Goal: Communication & Community: Participate in discussion

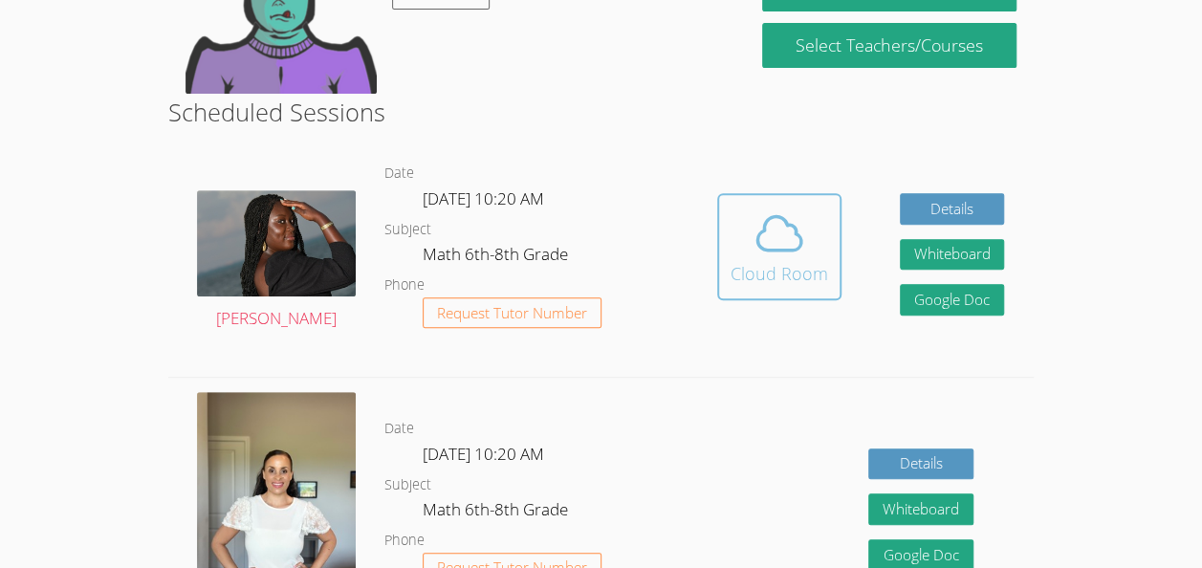
scroll to position [280, 0]
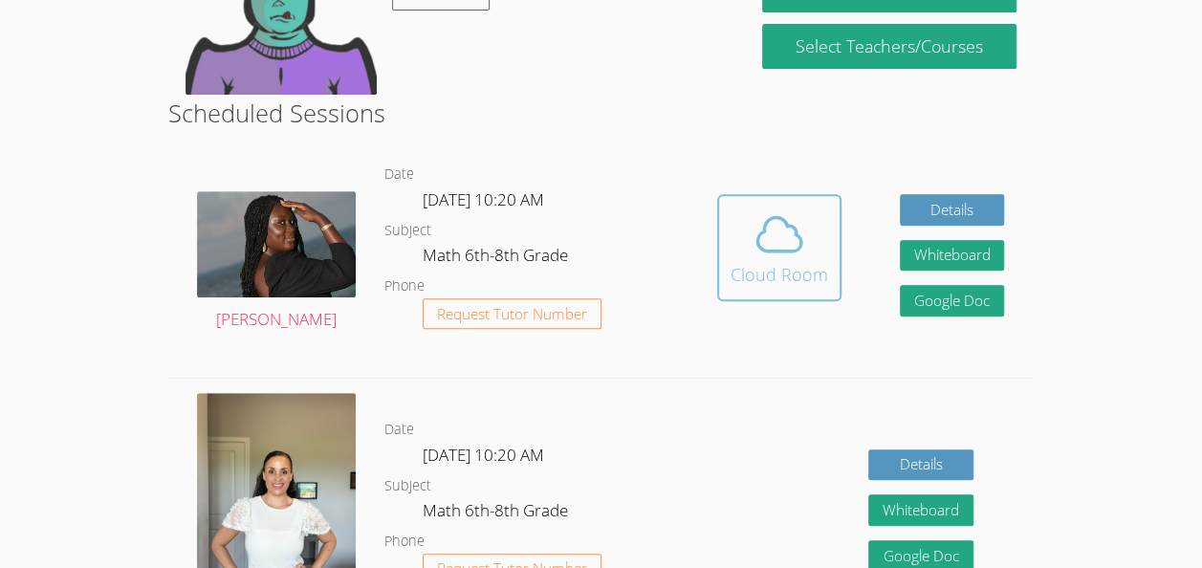
click at [774, 247] on icon at bounding box center [780, 235] width 54 height 54
click at [748, 201] on button "Cloud Room" at bounding box center [779, 247] width 124 height 107
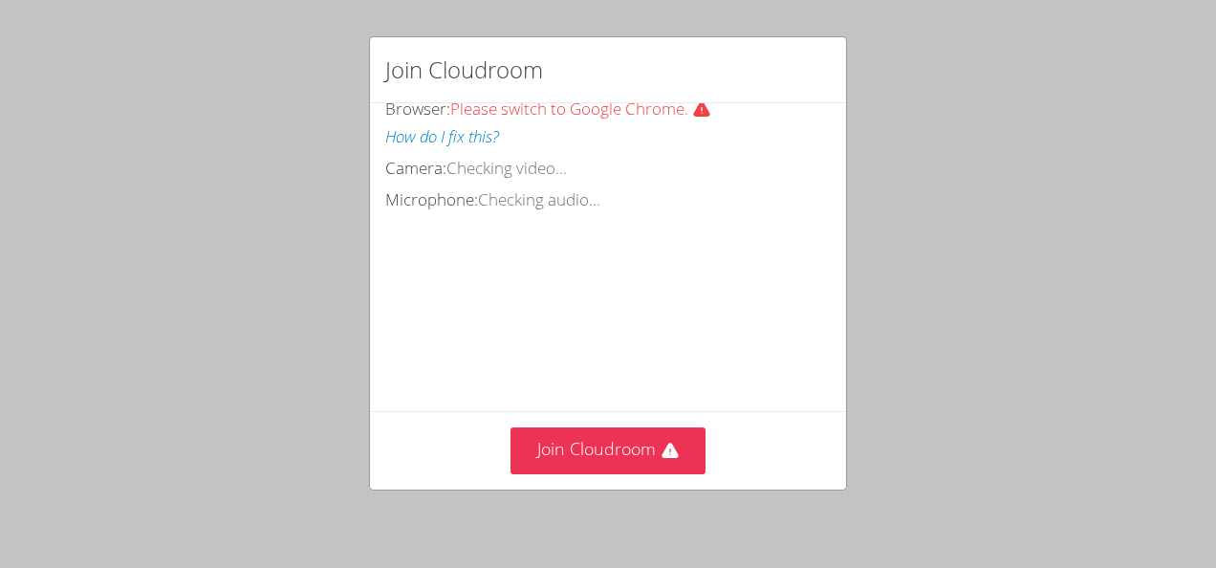
scroll to position [112, 0]
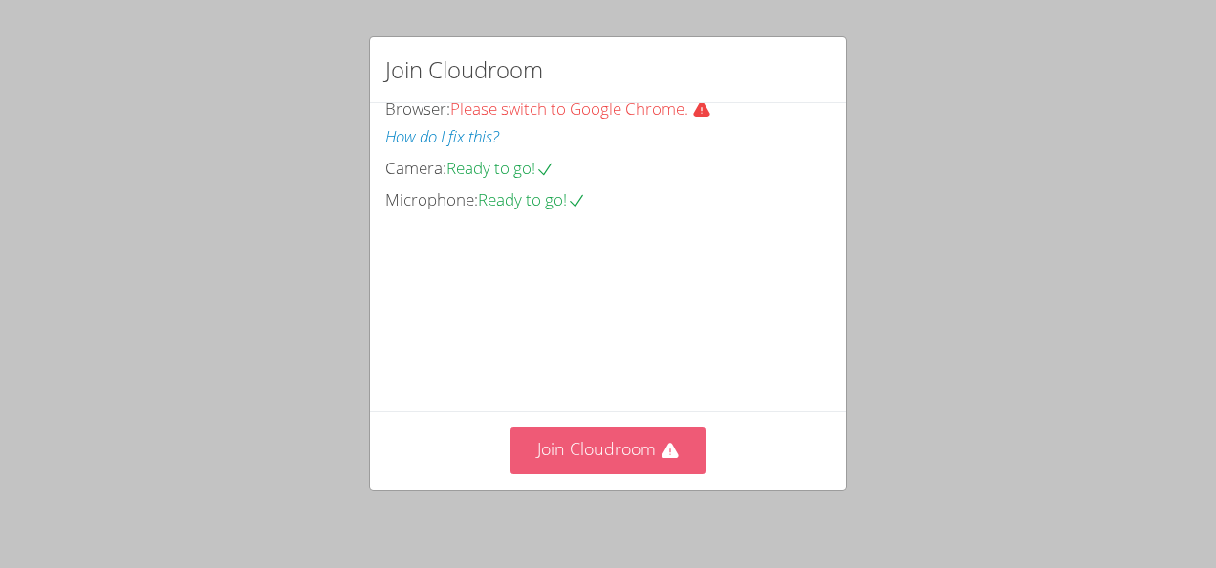
click at [624, 448] on button "Join Cloudroom" at bounding box center [609, 450] width 196 height 47
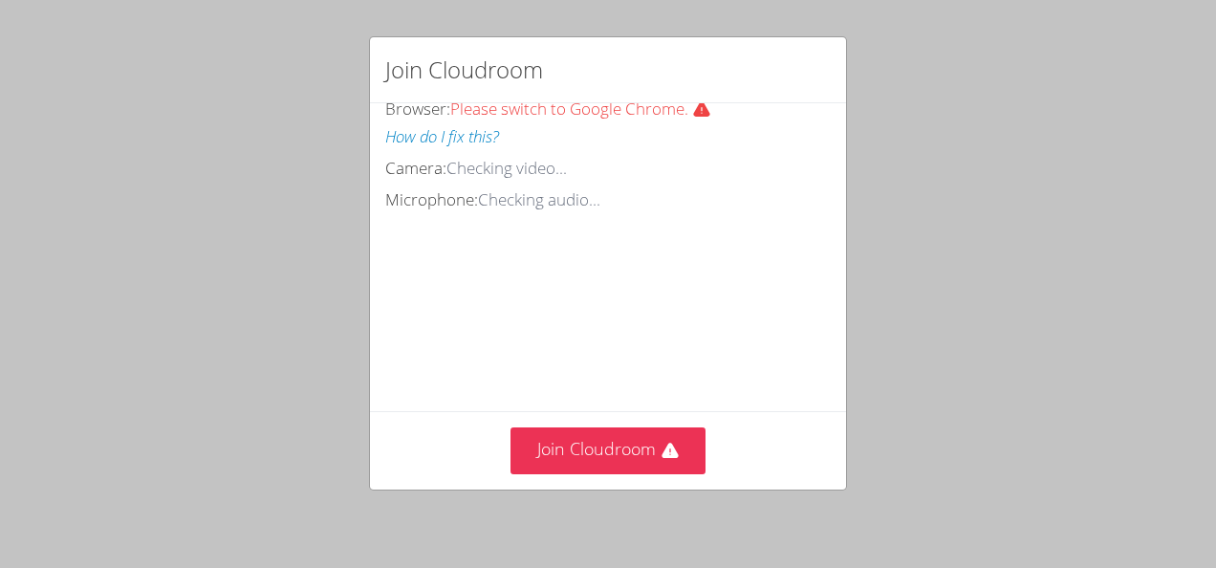
scroll to position [138, 0]
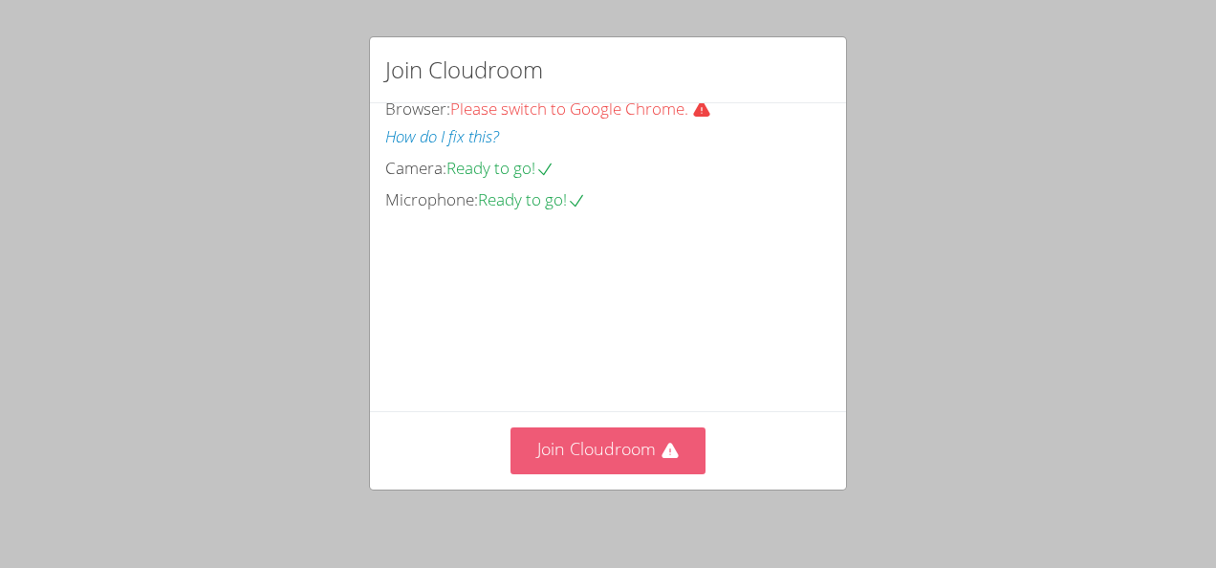
click at [589, 457] on button "Join Cloudroom" at bounding box center [609, 450] width 196 height 47
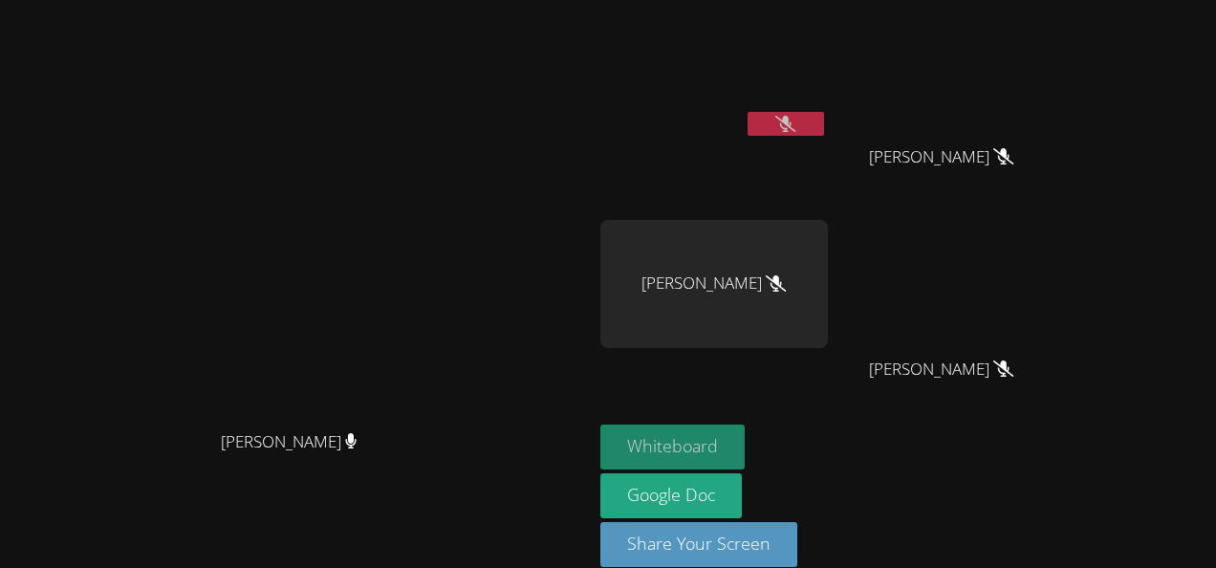
click at [745, 446] on button "Whiteboard" at bounding box center [673, 447] width 144 height 45
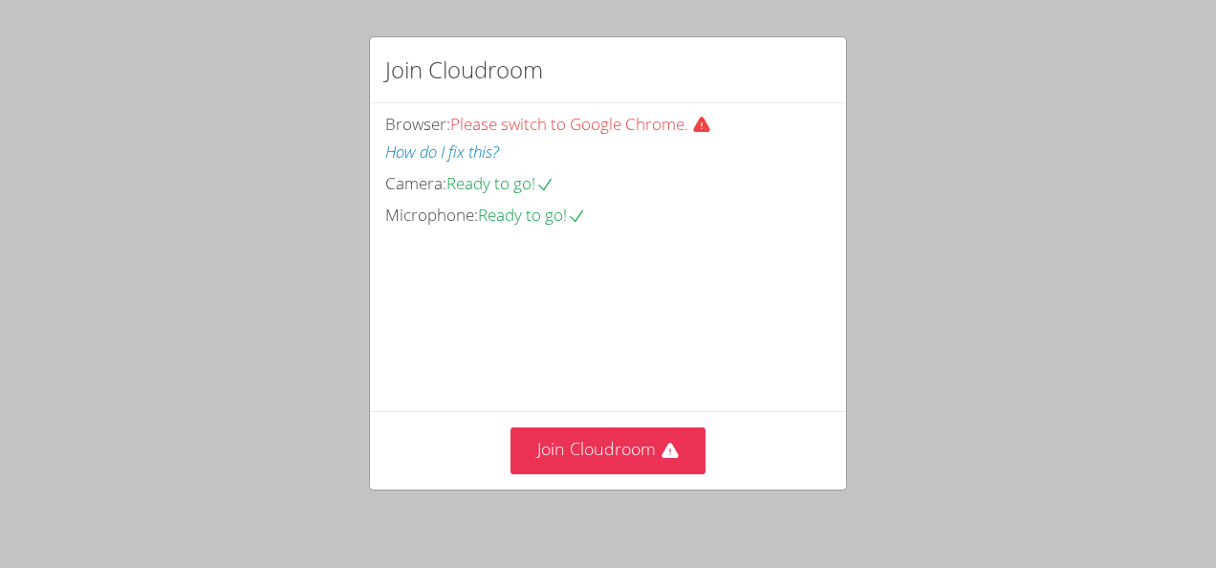
scroll to position [87, 0]
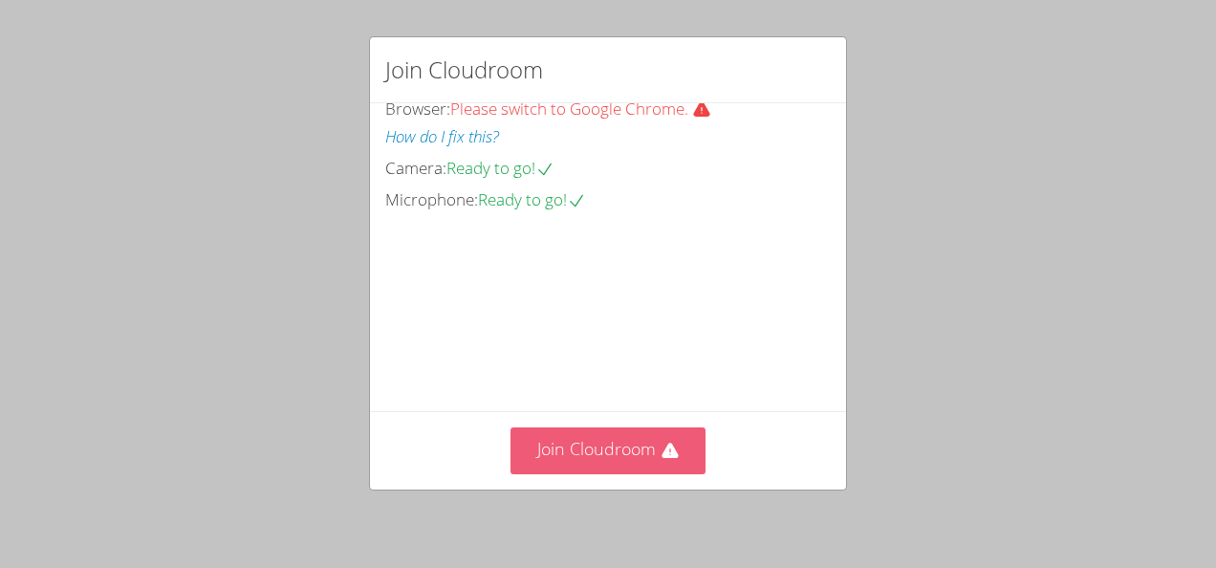
click at [605, 446] on button "Join Cloudroom" at bounding box center [609, 450] width 196 height 47
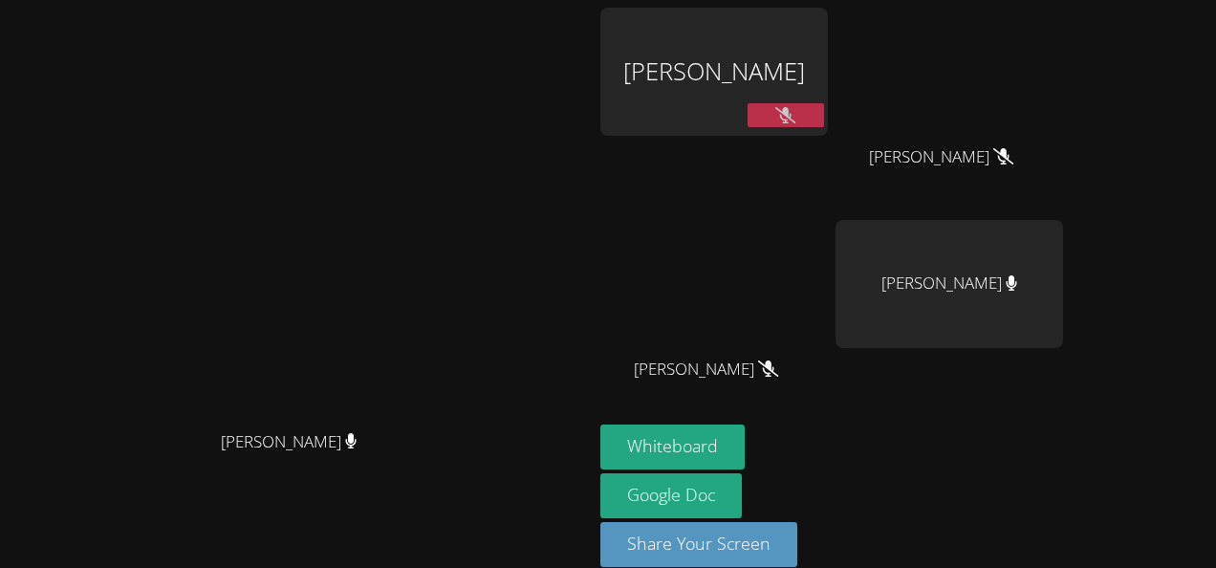
click at [357, 449] on icon at bounding box center [350, 441] width 11 height 16
click at [793, 113] on icon at bounding box center [786, 115] width 12 height 16
click at [796, 119] on icon at bounding box center [786, 115] width 20 height 16
click at [820, 93] on div "Colin Ellis" at bounding box center [715, 72] width 228 height 128
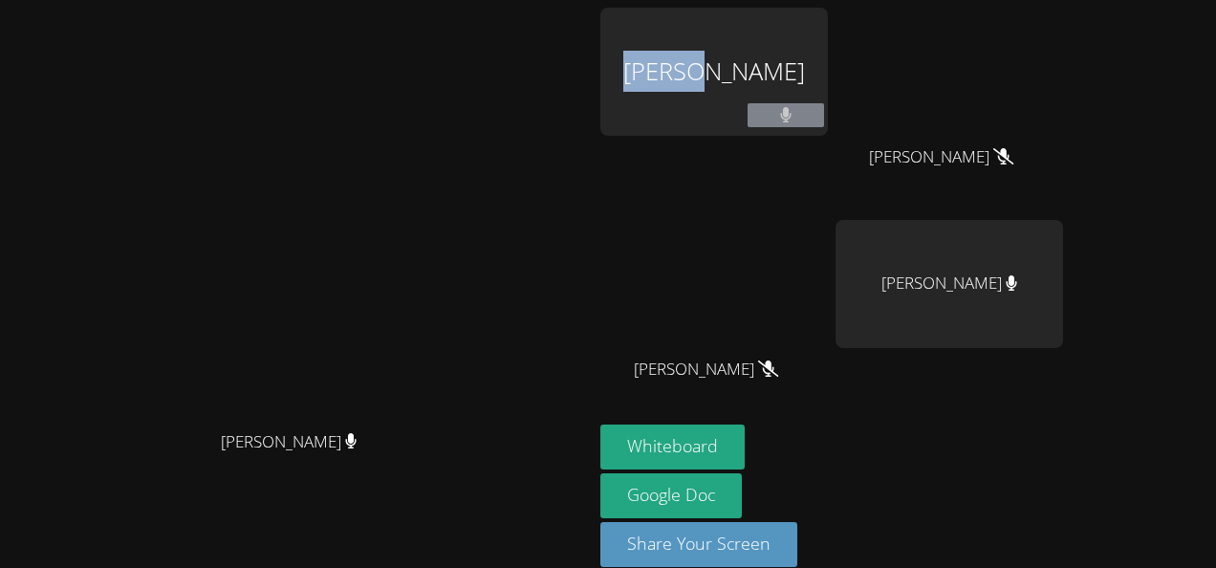
drag, startPoint x: 820, startPoint y: 93, endPoint x: 669, endPoint y: 124, distance: 153.4
click at [440, 124] on video at bounding box center [296, 258] width 287 height 325
click at [440, 298] on video at bounding box center [296, 258] width 287 height 325
click at [585, 497] on div "[PERSON_NAME]" at bounding box center [297, 459] width 578 height 77
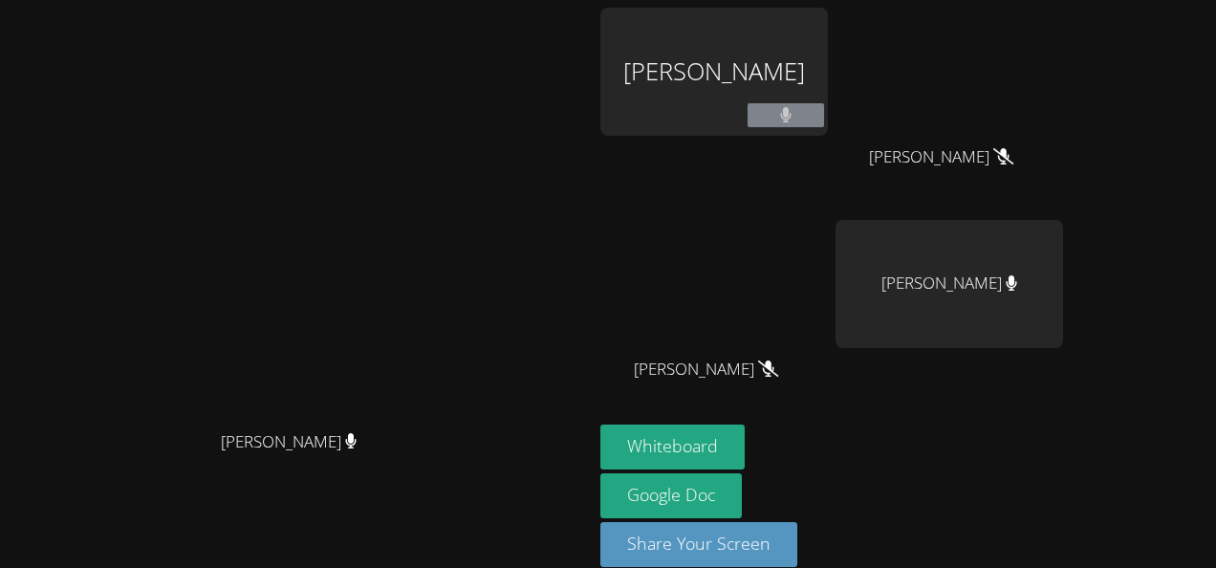
click at [824, 121] on button at bounding box center [786, 115] width 77 height 24
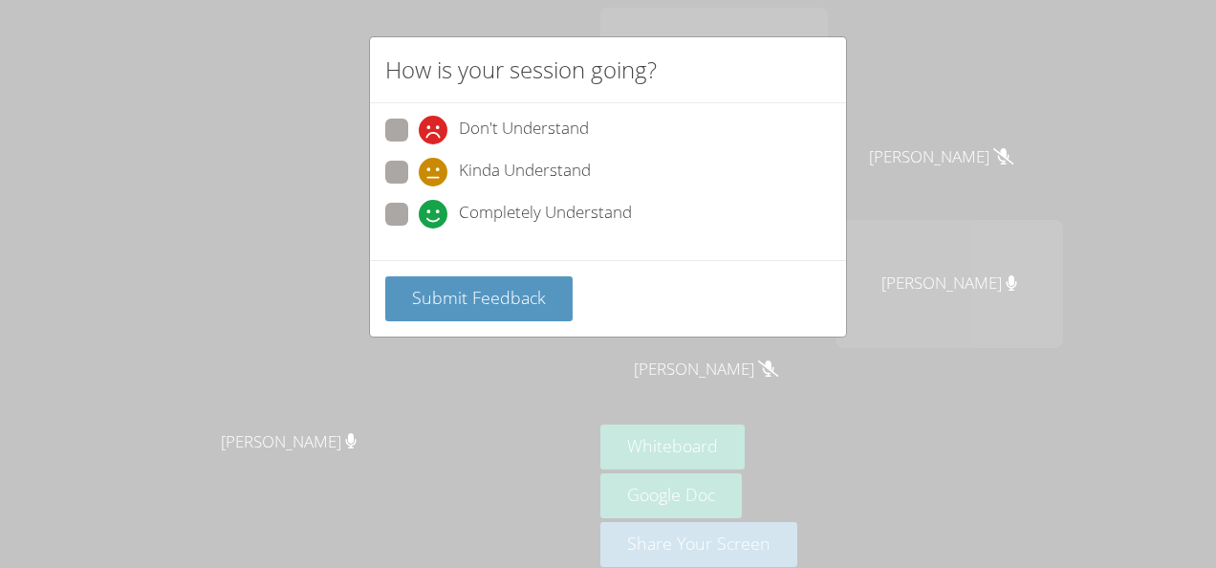
click at [550, 184] on span "Kinda Understand" at bounding box center [525, 172] width 132 height 29
click at [435, 177] on input "Kinda Understand" at bounding box center [427, 169] width 16 height 16
radio input "true"
click at [555, 204] on span "Completely Understand" at bounding box center [545, 214] width 173 height 29
click at [435, 204] on input "Completely Understand" at bounding box center [427, 211] width 16 height 16
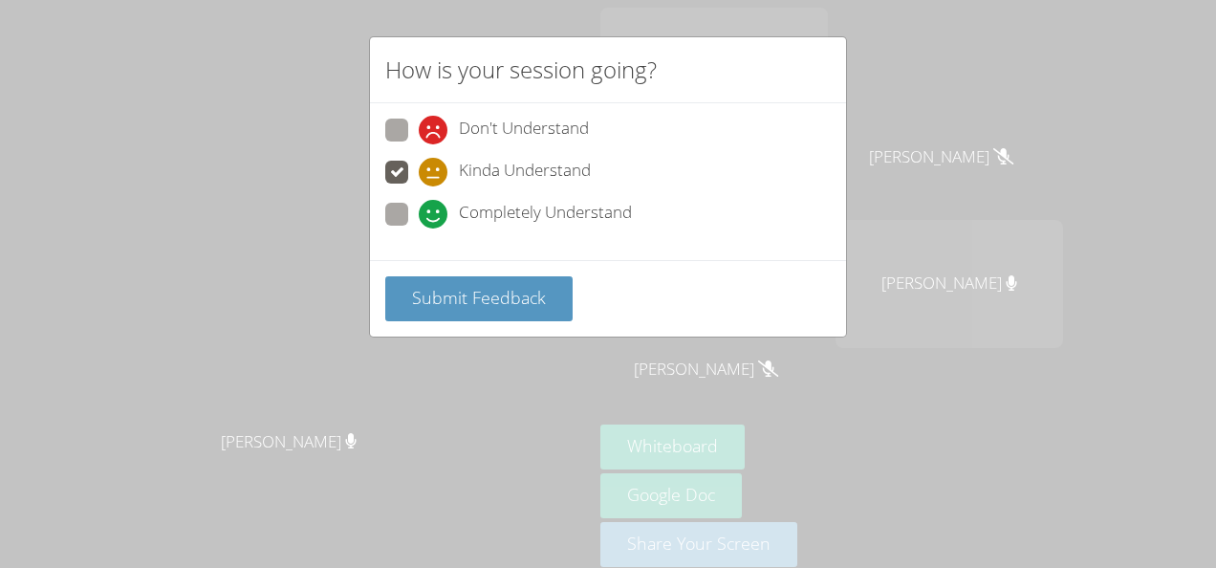
radio input "true"
click at [529, 268] on div "Submit Feedback" at bounding box center [608, 298] width 476 height 77
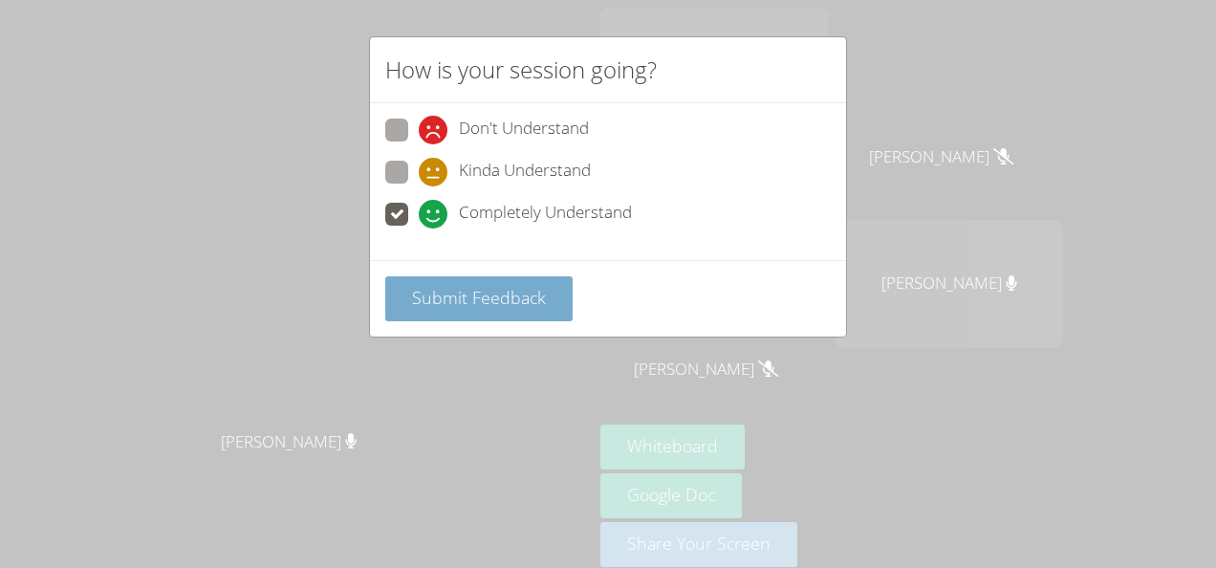
click at [515, 300] on span "Submit Feedback" at bounding box center [479, 297] width 134 height 23
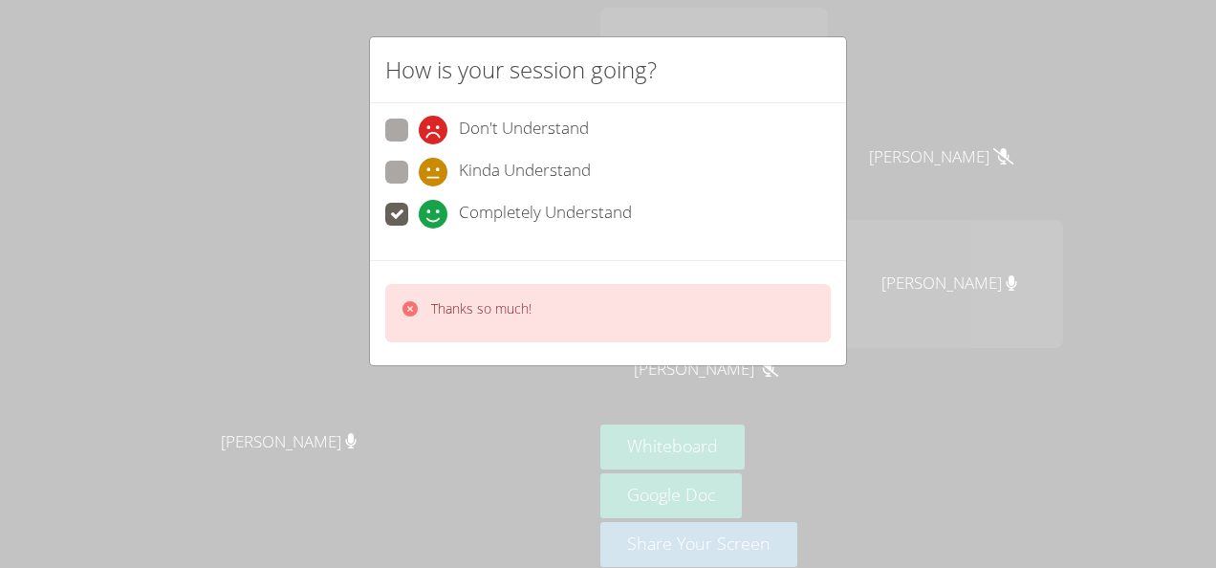
click at [286, 142] on div "How is your session going? Don't Understand Kinda Understand Completely Underst…" at bounding box center [608, 284] width 1216 height 568
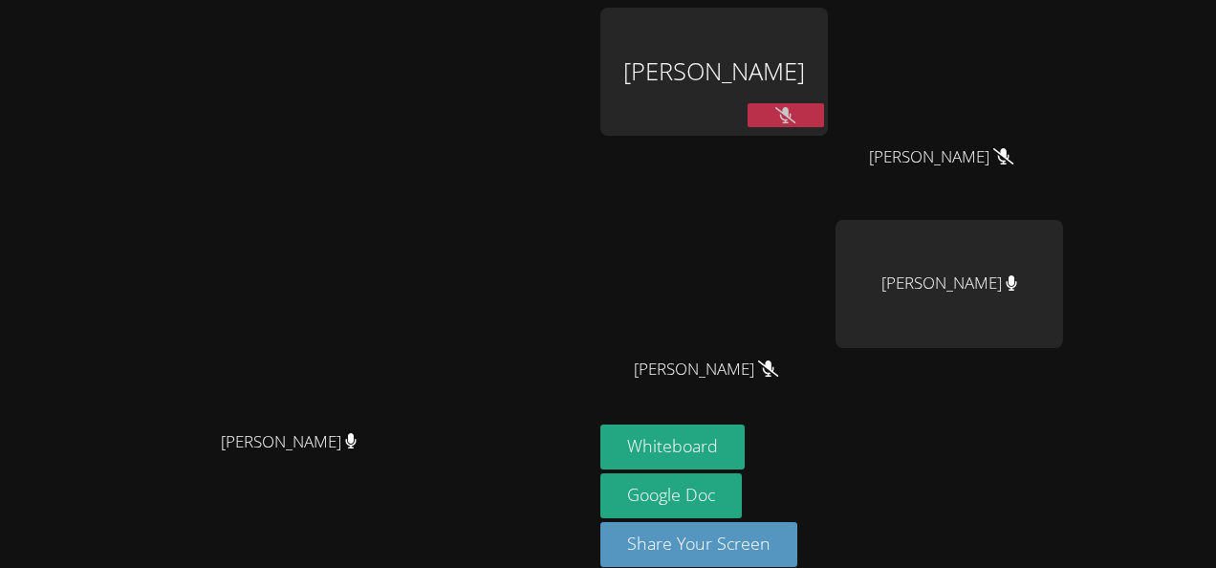
click at [824, 126] on button at bounding box center [786, 115] width 77 height 24
click at [824, 103] on button at bounding box center [786, 115] width 77 height 24
click at [824, 124] on button at bounding box center [786, 115] width 77 height 24
click at [824, 115] on button at bounding box center [786, 115] width 77 height 24
click at [824, 117] on button at bounding box center [786, 115] width 77 height 24
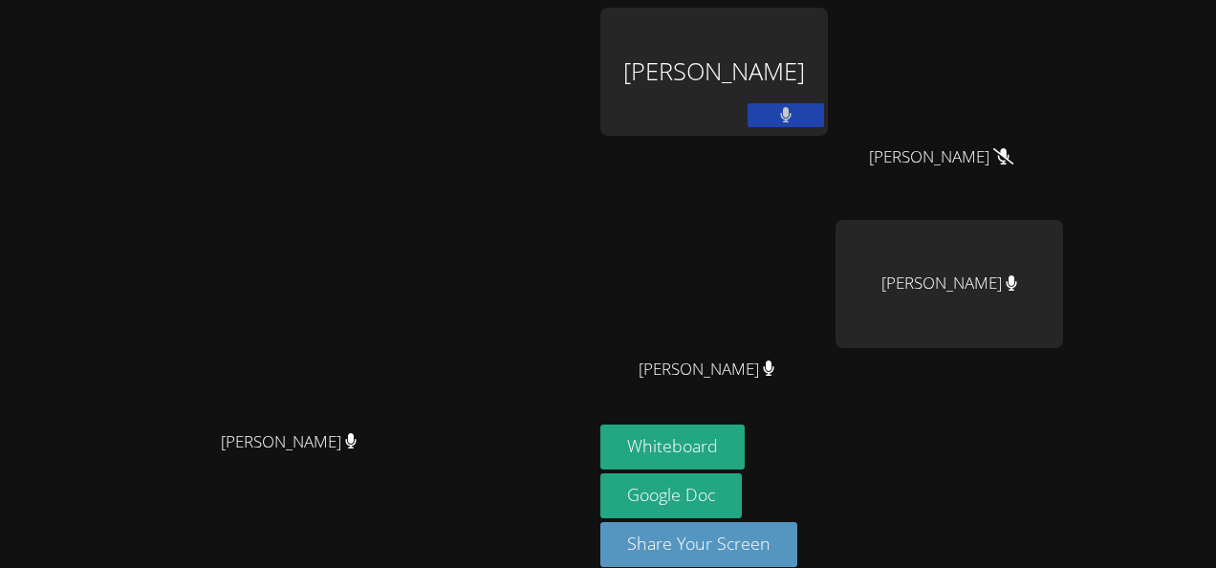
click at [824, 114] on button at bounding box center [786, 115] width 77 height 24
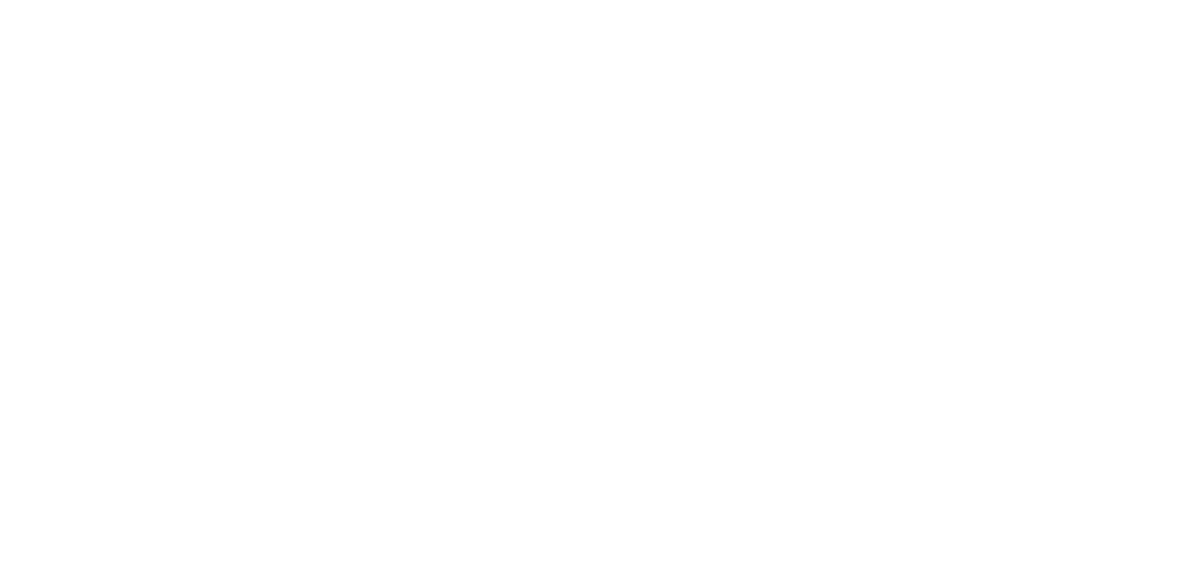
scroll to position [214, 0]
